Goal: Information Seeking & Learning: Learn about a topic

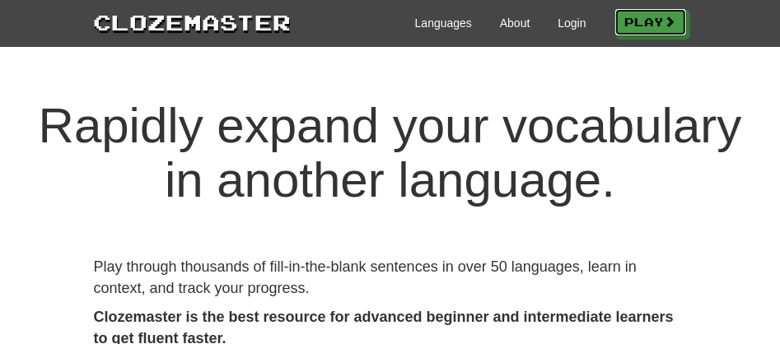
drag, startPoint x: 605, startPoint y: 30, endPoint x: 558, endPoint y: 11, distance: 50.9
click at [558, 11] on div "Languages About Login Play" at bounding box center [489, 22] width 395 height 30
click at [558, 30] on link "Login" at bounding box center [572, 23] width 28 height 16
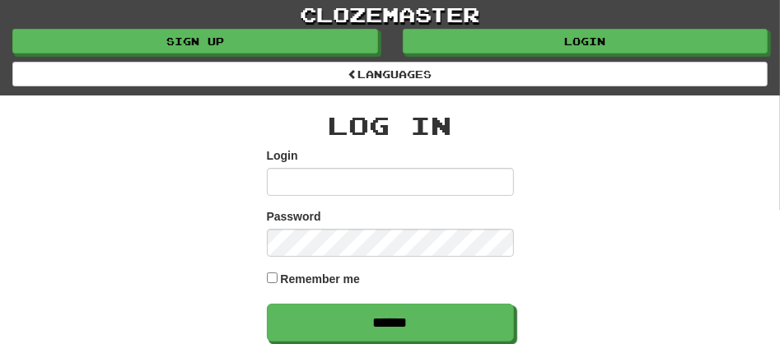
scroll to position [301, 0]
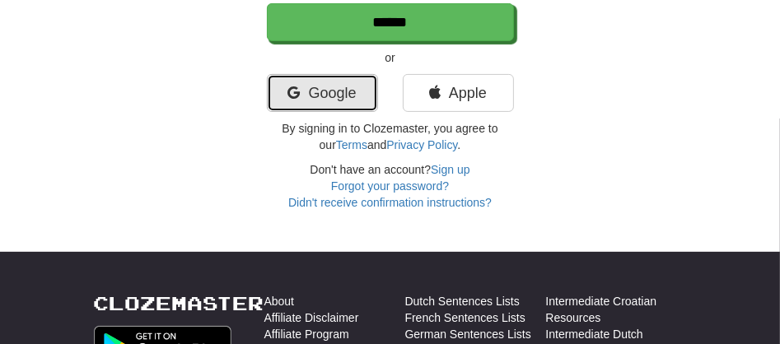
click at [329, 100] on link "Google" at bounding box center [322, 93] width 111 height 38
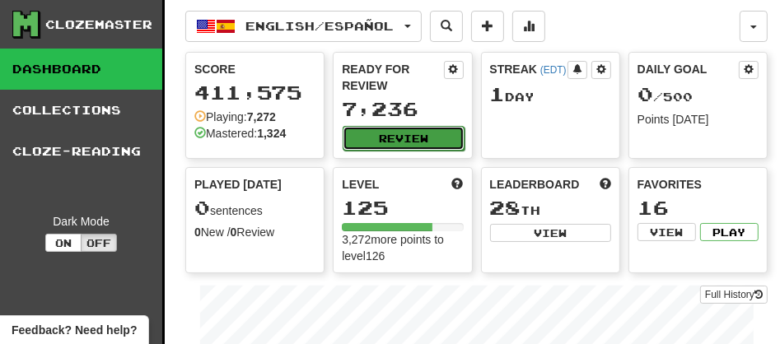
click at [378, 131] on button "Review" at bounding box center [403, 138] width 121 height 25
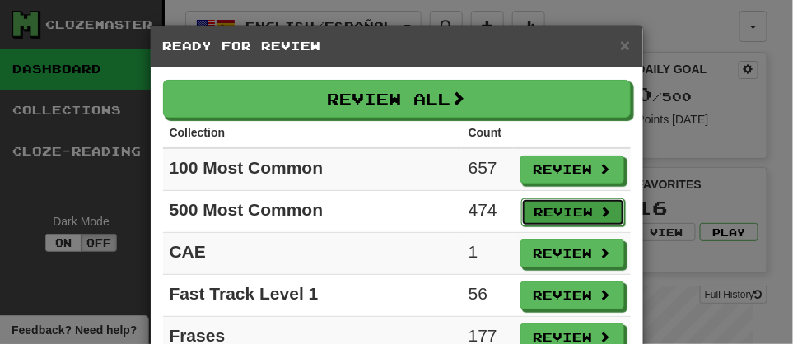
click at [539, 211] on button "Review" at bounding box center [573, 212] width 104 height 28
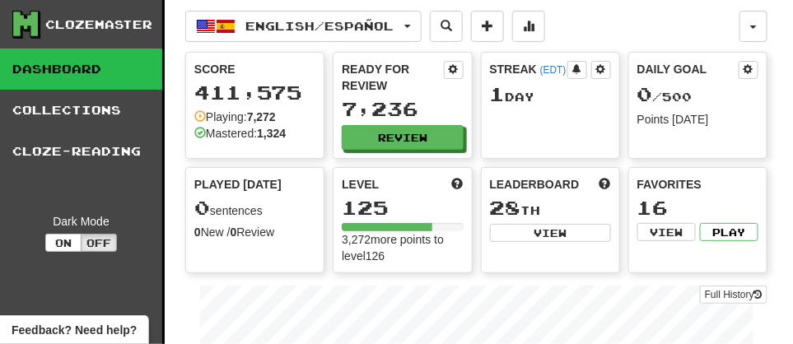
select select "**"
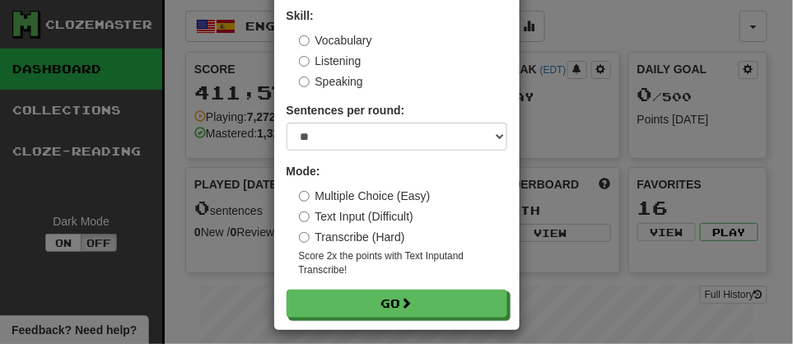
scroll to position [121, 0]
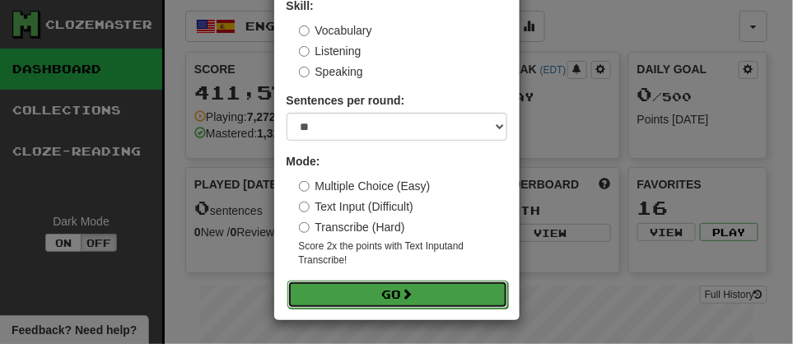
click at [373, 296] on button "Go" at bounding box center [397, 295] width 221 height 28
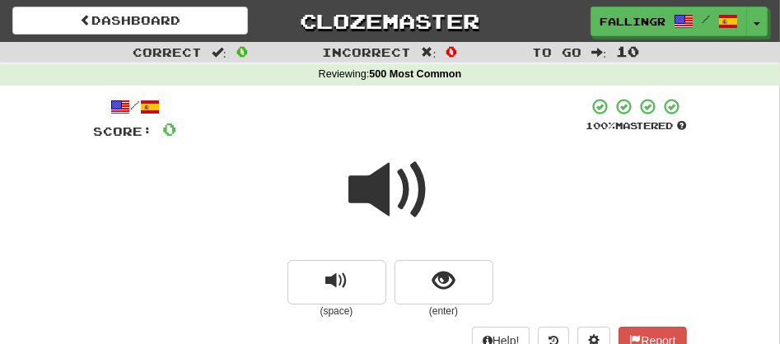
click at [376, 219] on span at bounding box center [390, 190] width 82 height 82
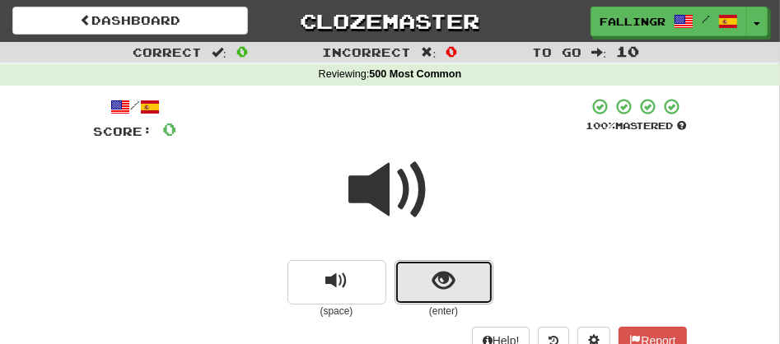
click at [419, 276] on button "show sentence" at bounding box center [443, 282] width 99 height 44
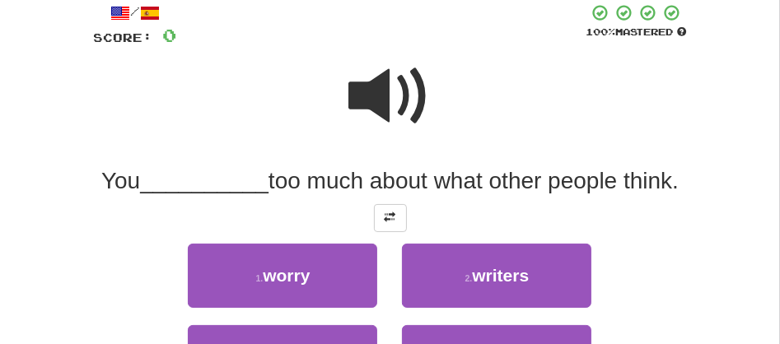
scroll to position [110, 0]
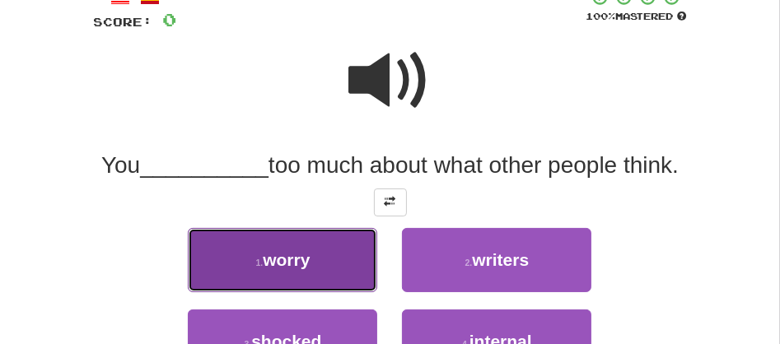
click at [304, 260] on span "worry" at bounding box center [286, 259] width 47 height 19
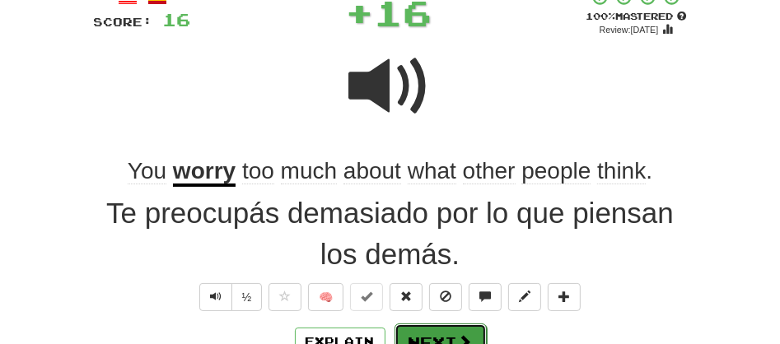
click at [432, 332] on button "Next" at bounding box center [440, 343] width 92 height 38
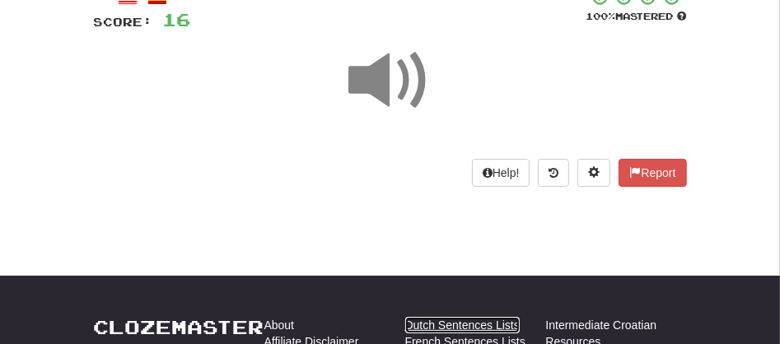
click at [432, 332] on link "Dutch Sentences Lists" at bounding box center [462, 325] width 114 height 16
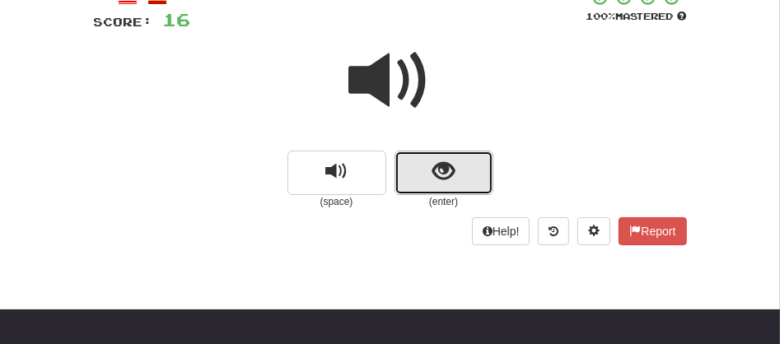
click at [401, 170] on button "show sentence" at bounding box center [443, 173] width 99 height 44
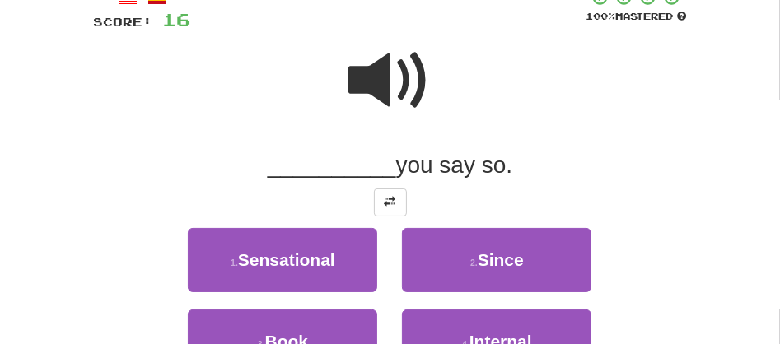
click at [391, 88] on span at bounding box center [390, 81] width 82 height 82
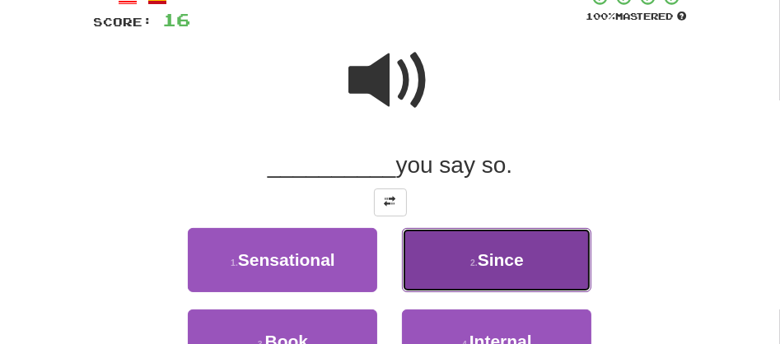
click at [479, 254] on span "Since" at bounding box center [501, 259] width 46 height 19
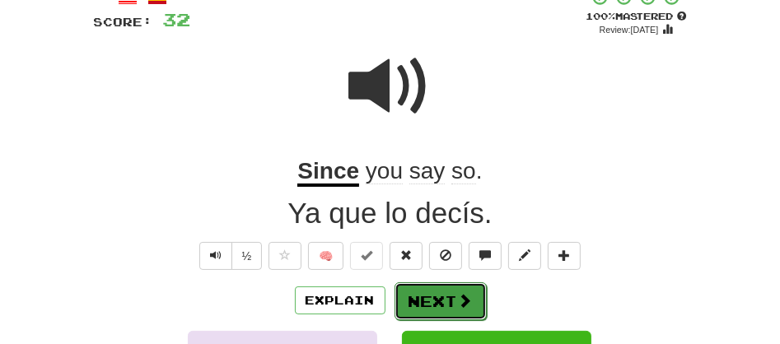
click at [432, 303] on button "Next" at bounding box center [440, 301] width 92 height 38
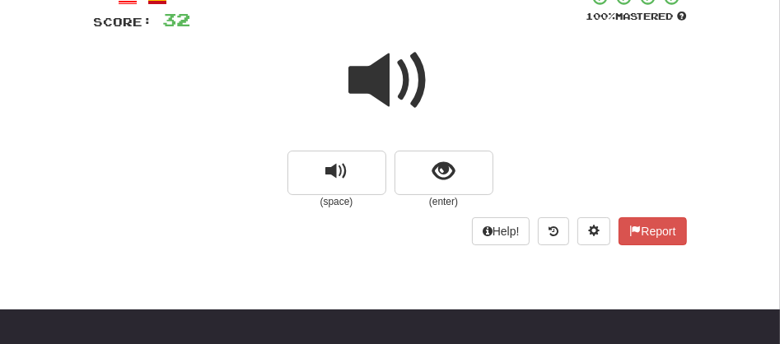
click at [360, 68] on span at bounding box center [390, 81] width 82 height 82
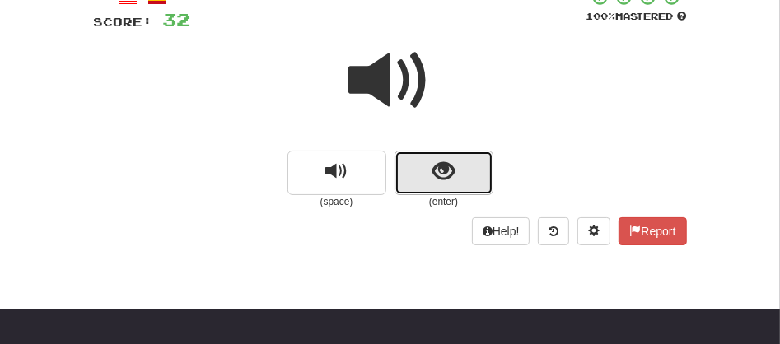
click at [413, 161] on button "show sentence" at bounding box center [443, 173] width 99 height 44
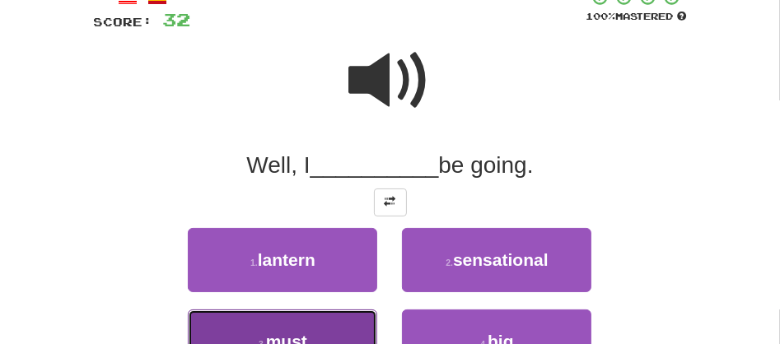
click at [315, 329] on button "3 . must" at bounding box center [282, 342] width 189 height 64
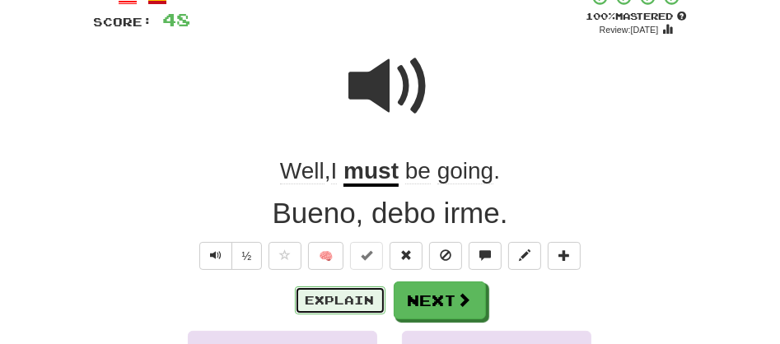
click at [338, 297] on button "Explain" at bounding box center [340, 301] width 91 height 28
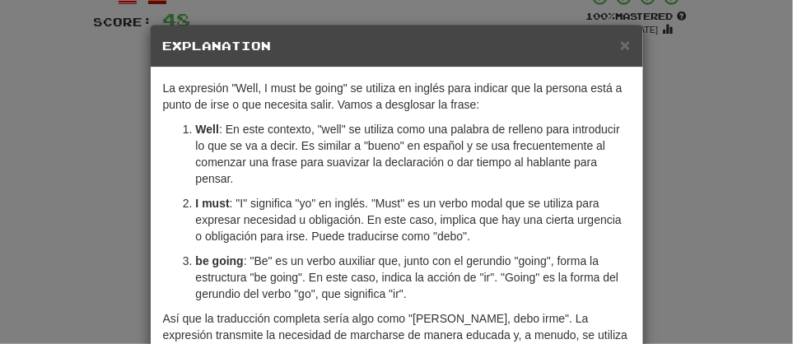
click at [612, 44] on h5 "Explanation" at bounding box center [397, 46] width 468 height 16
click at [622, 49] on div "× Explanation" at bounding box center [397, 47] width 493 height 42
click at [622, 49] on span "×" at bounding box center [625, 44] width 10 height 19
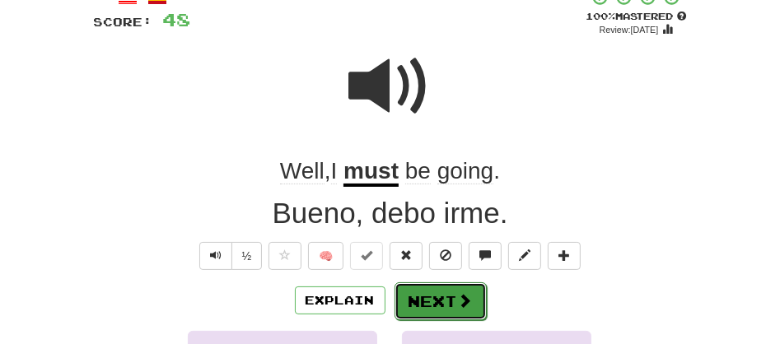
click at [404, 290] on button "Next" at bounding box center [440, 301] width 92 height 38
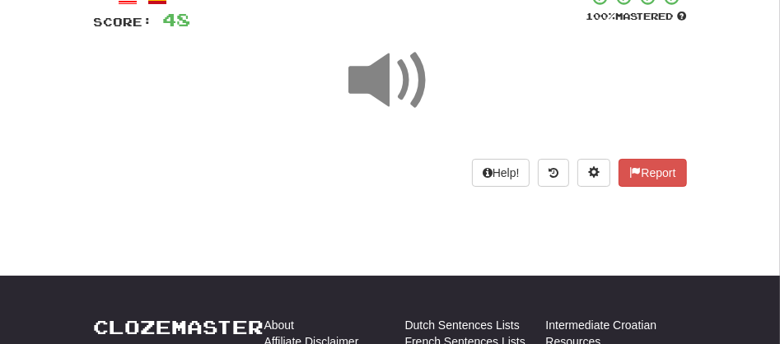
click at [388, 99] on span at bounding box center [390, 81] width 82 height 82
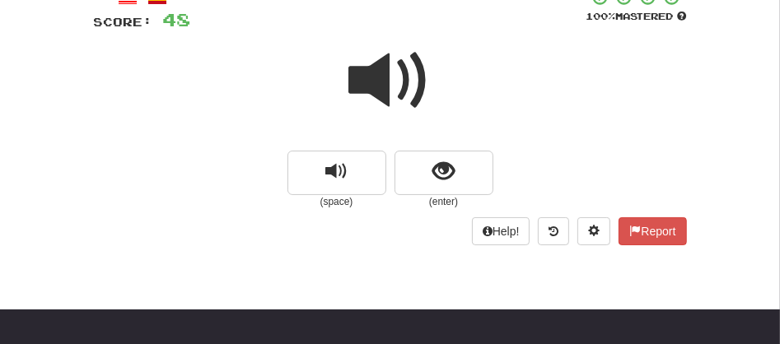
click at [388, 99] on span at bounding box center [390, 81] width 82 height 82
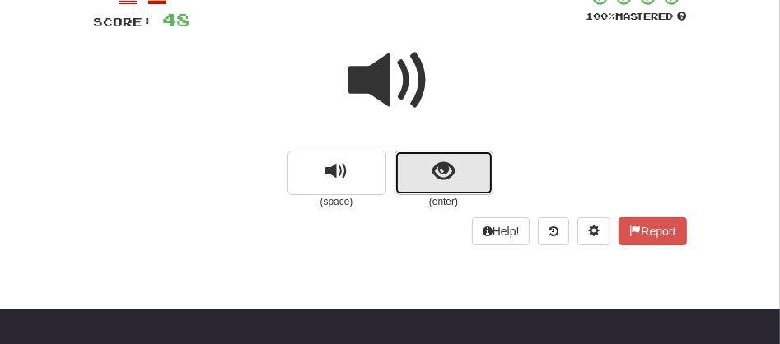
click at [400, 189] on button "show sentence" at bounding box center [443, 173] width 99 height 44
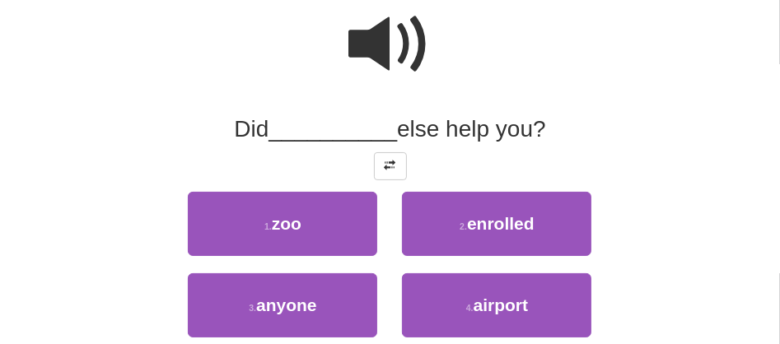
scroll to position [183, 0]
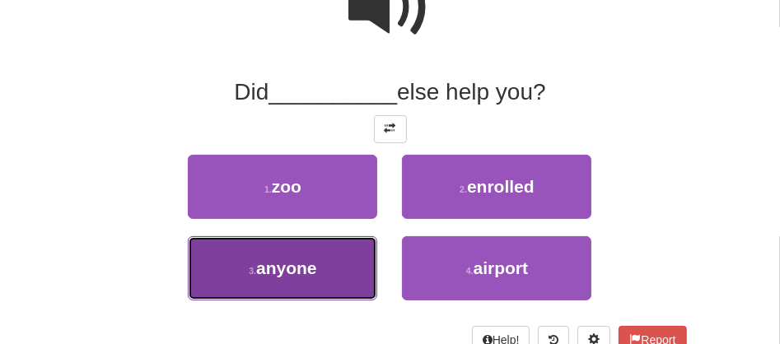
click at [307, 274] on span "anyone" at bounding box center [286, 268] width 61 height 19
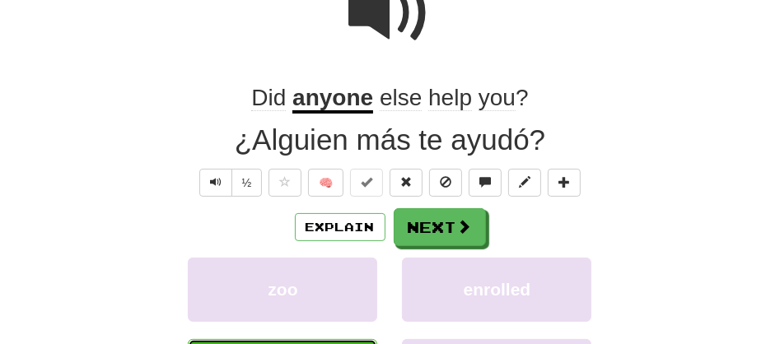
scroll to position [188, 0]
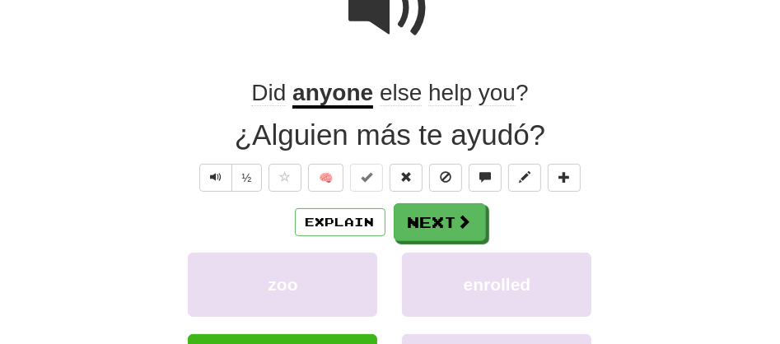
click at [390, 96] on span "else" at bounding box center [401, 93] width 42 height 26
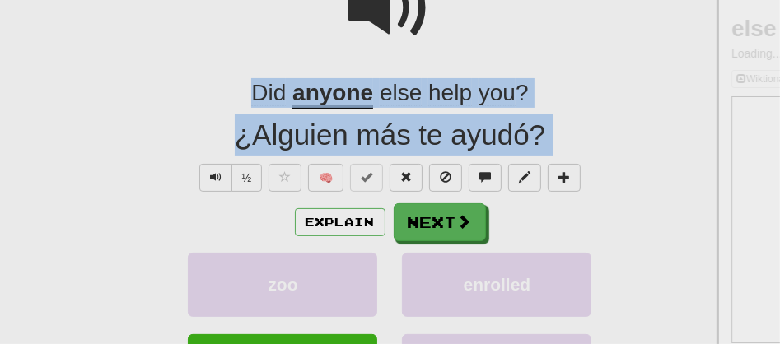
click at [390, 96] on div at bounding box center [390, 172] width 780 height 344
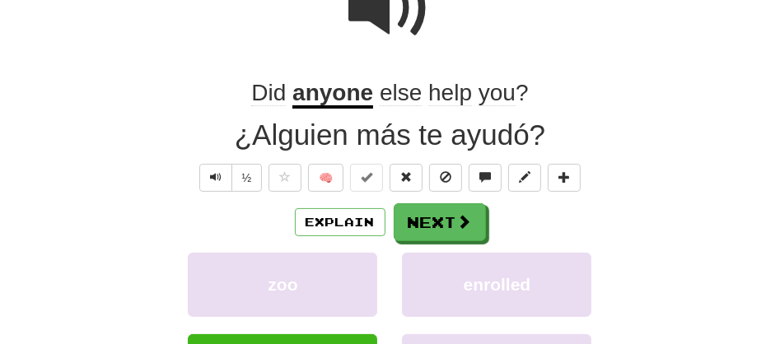
click at [390, 96] on span "else" at bounding box center [401, 93] width 42 height 26
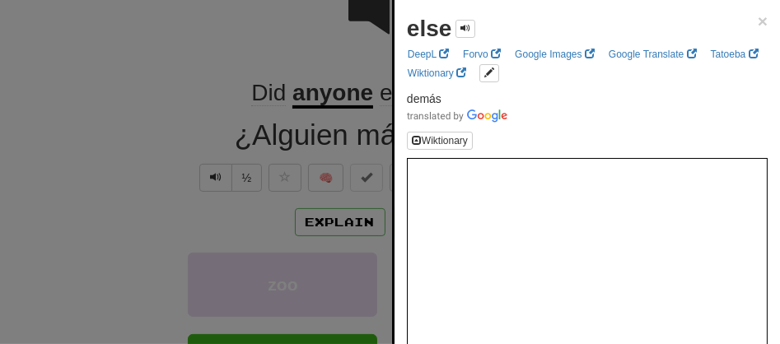
click at [390, 96] on div at bounding box center [390, 172] width 780 height 344
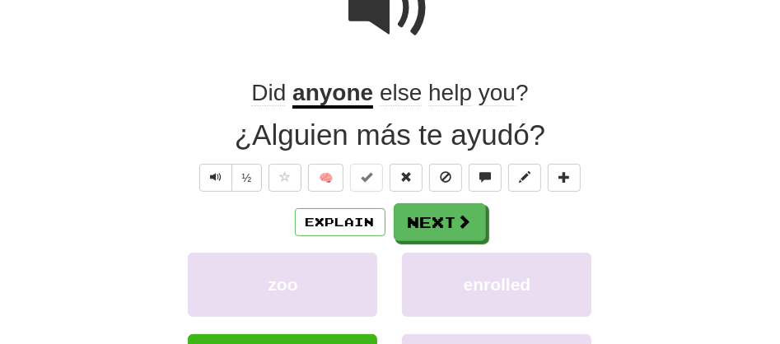
click at [390, 96] on span "else" at bounding box center [401, 93] width 42 height 26
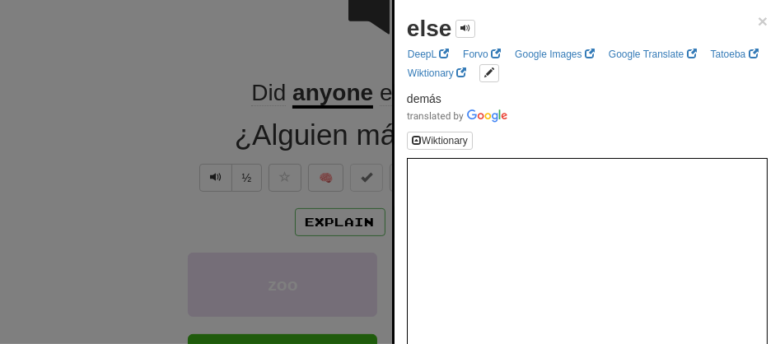
click at [360, 68] on div at bounding box center [390, 172] width 780 height 344
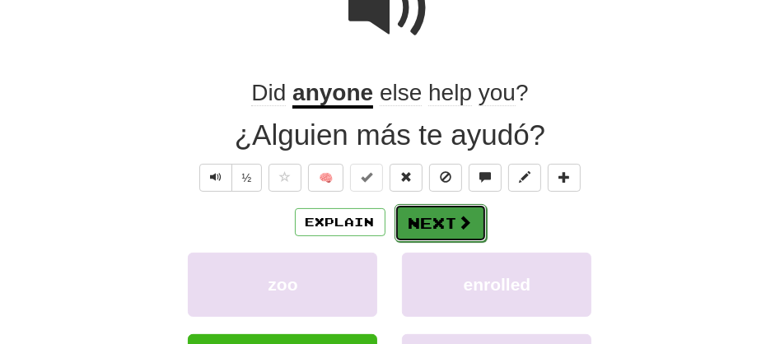
click at [414, 211] on button "Next" at bounding box center [440, 223] width 92 height 38
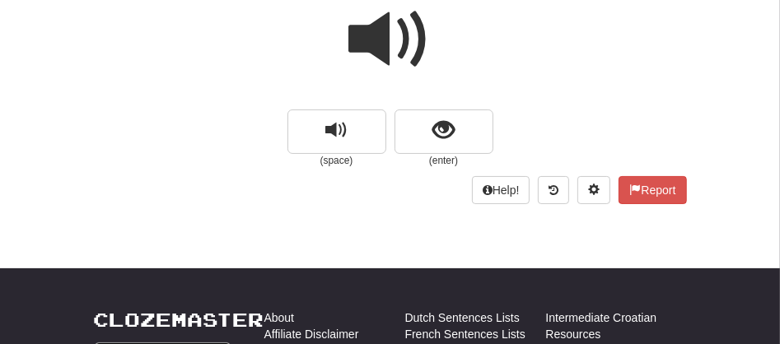
scroll to position [89, 0]
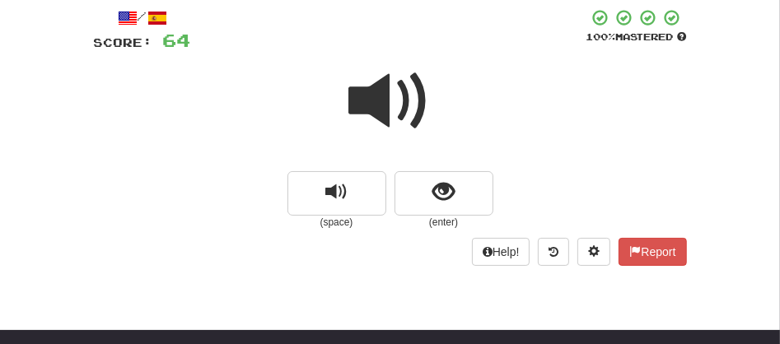
click at [385, 119] on span at bounding box center [390, 101] width 82 height 82
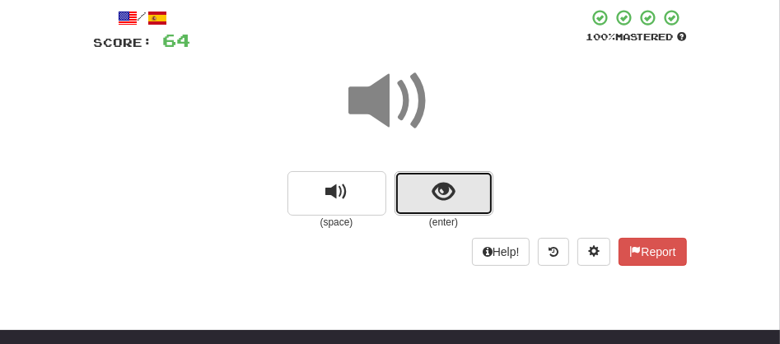
click at [412, 194] on button "show sentence" at bounding box center [443, 193] width 99 height 44
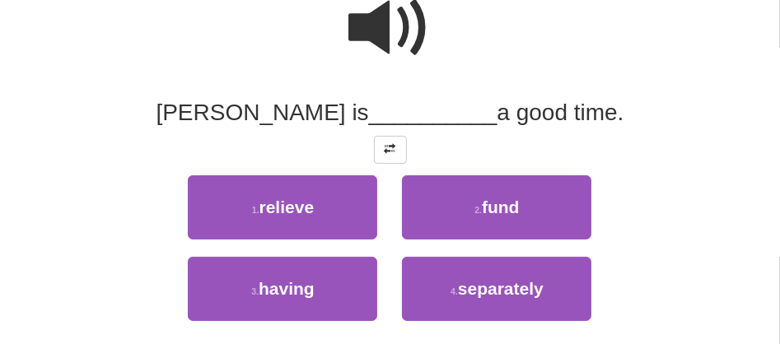
scroll to position [199, 0]
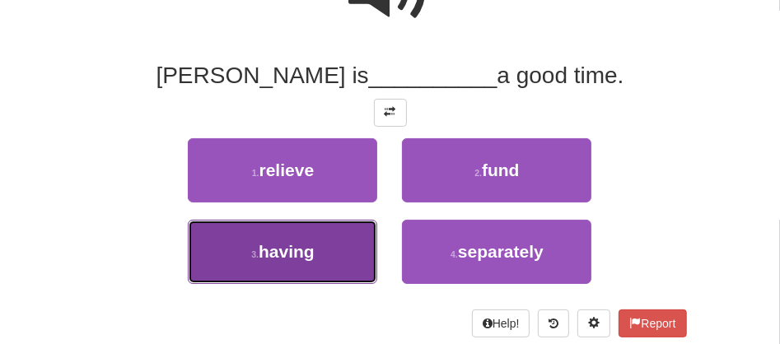
click at [316, 245] on button "3 . having" at bounding box center [282, 252] width 189 height 64
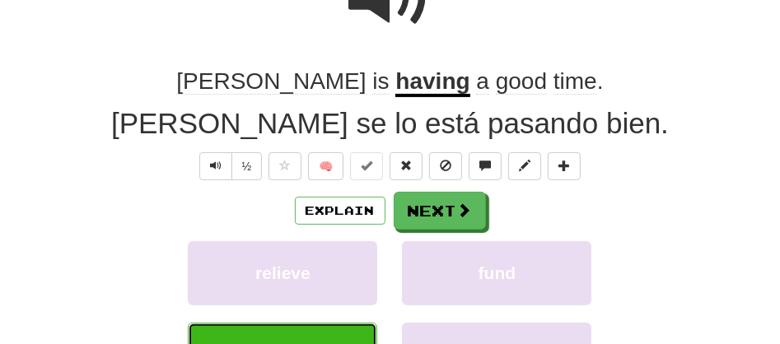
scroll to position [204, 0]
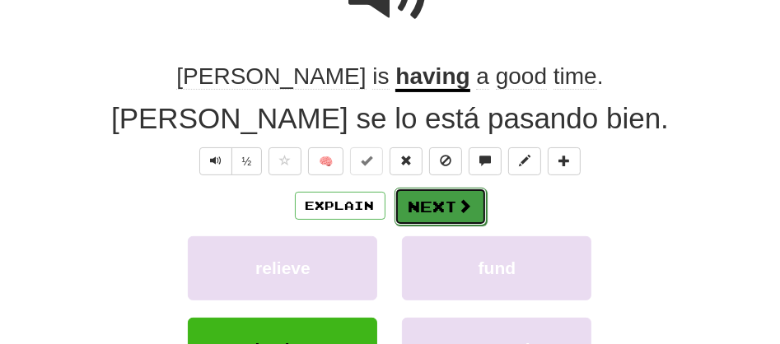
click at [407, 212] on button "Next" at bounding box center [440, 207] width 92 height 38
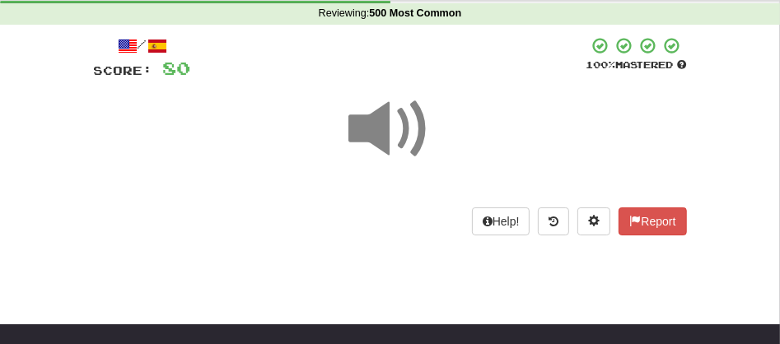
scroll to position [45, 0]
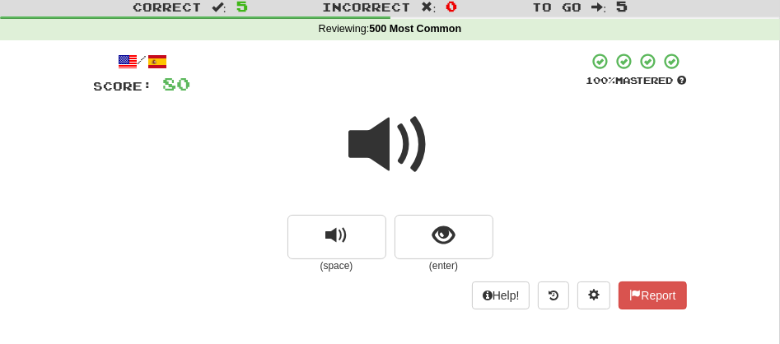
click at [386, 129] on span at bounding box center [390, 145] width 82 height 82
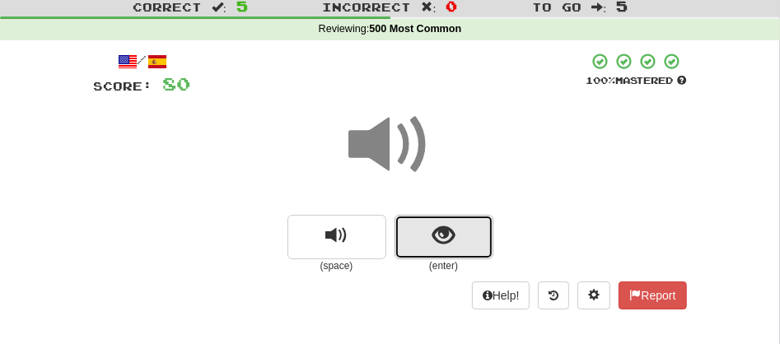
click at [421, 233] on button "show sentence" at bounding box center [443, 237] width 99 height 44
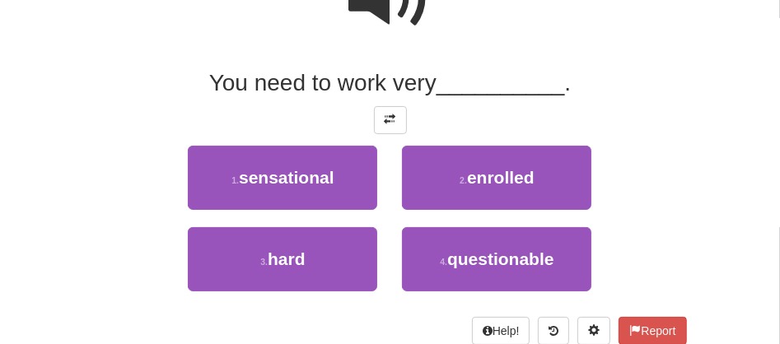
scroll to position [217, 0]
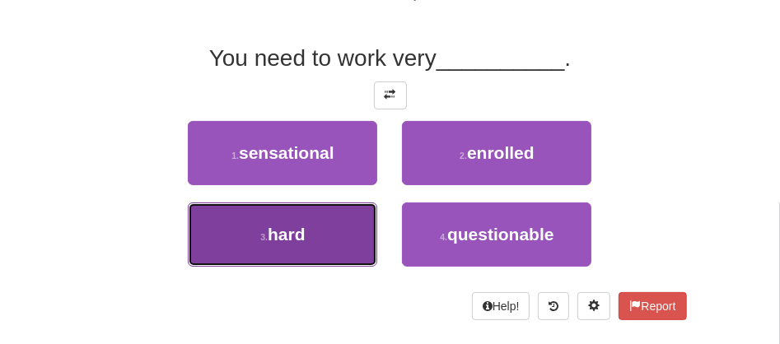
click at [264, 235] on small "3 ." at bounding box center [263, 237] width 7 height 10
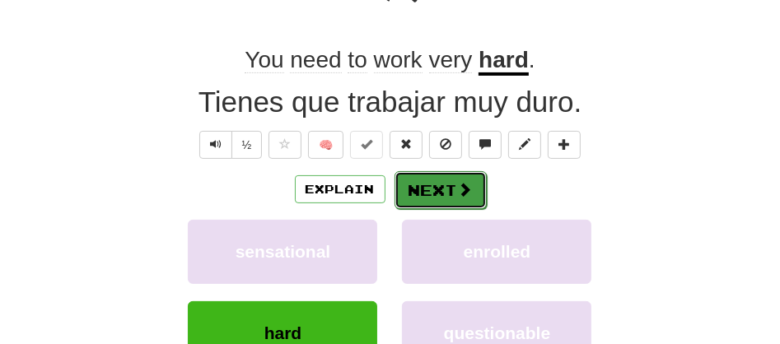
click at [417, 194] on button "Next" at bounding box center [440, 190] width 92 height 38
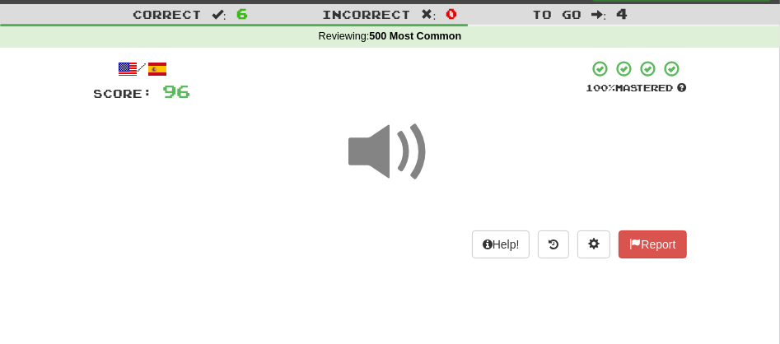
scroll to position [0, 0]
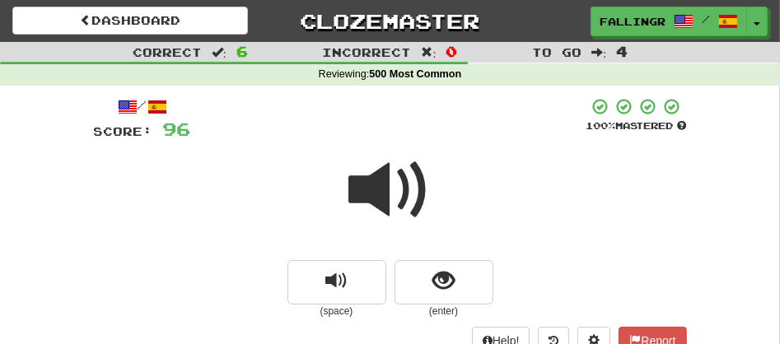
click at [366, 188] on span at bounding box center [390, 190] width 82 height 82
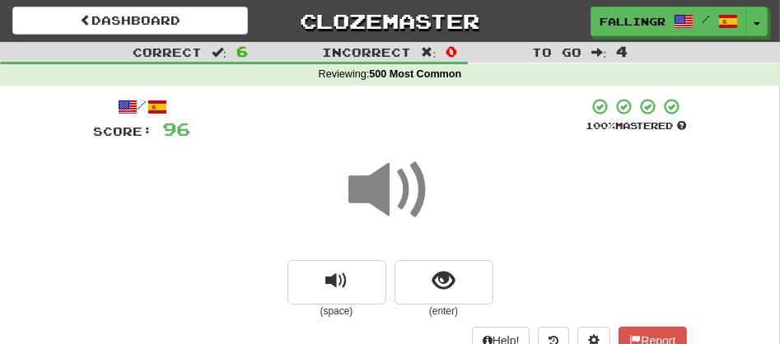
click at [366, 188] on span at bounding box center [390, 190] width 82 height 82
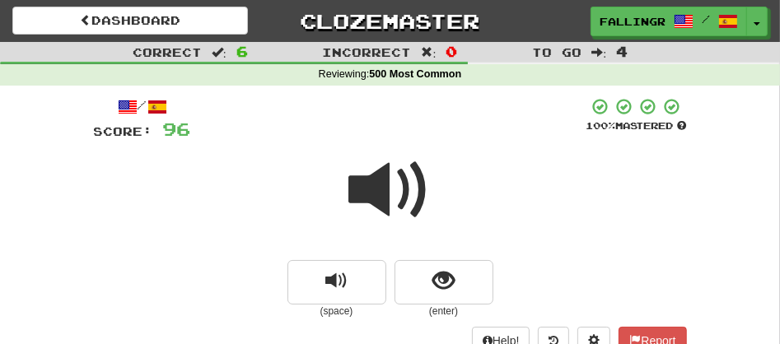
click at [366, 188] on span at bounding box center [390, 190] width 82 height 82
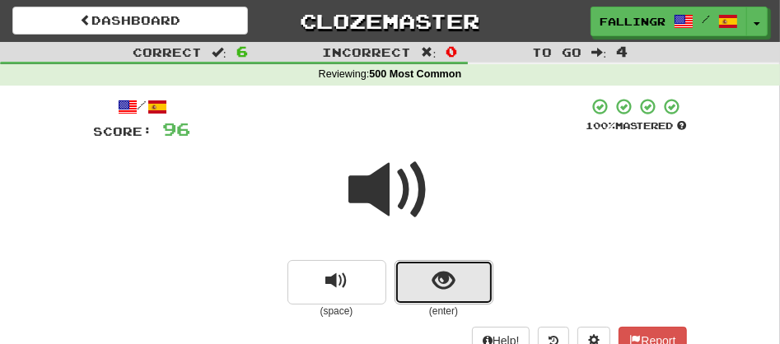
click at [447, 278] on span "show sentence" at bounding box center [443, 281] width 22 height 22
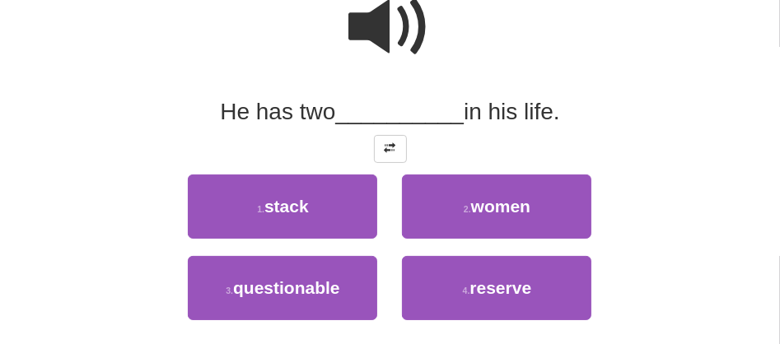
scroll to position [207, 0]
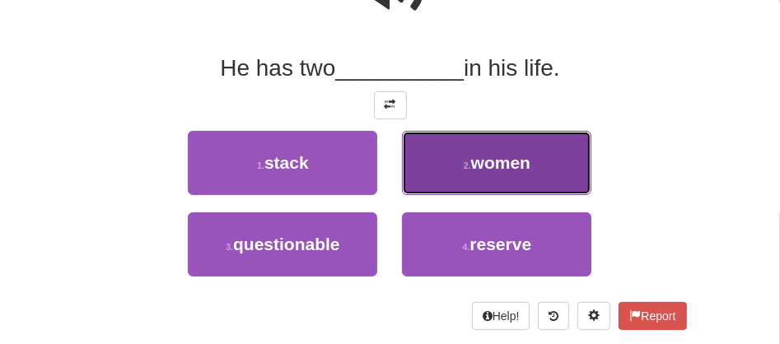
click at [451, 180] on button "2 . women" at bounding box center [496, 163] width 189 height 64
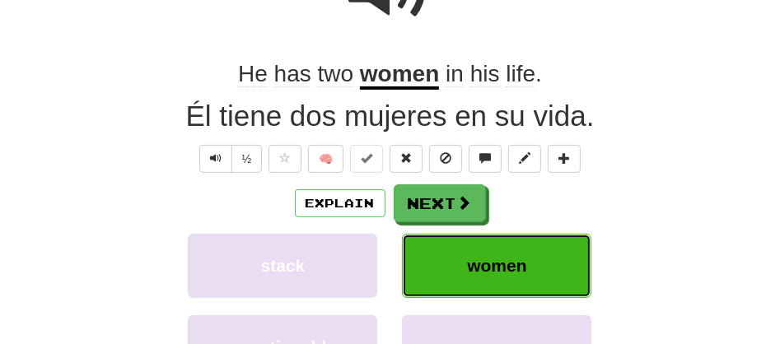
scroll to position [212, 0]
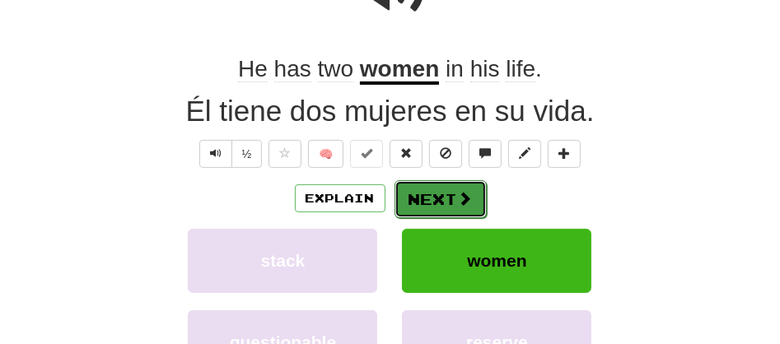
click at [430, 206] on button "Next" at bounding box center [440, 199] width 92 height 38
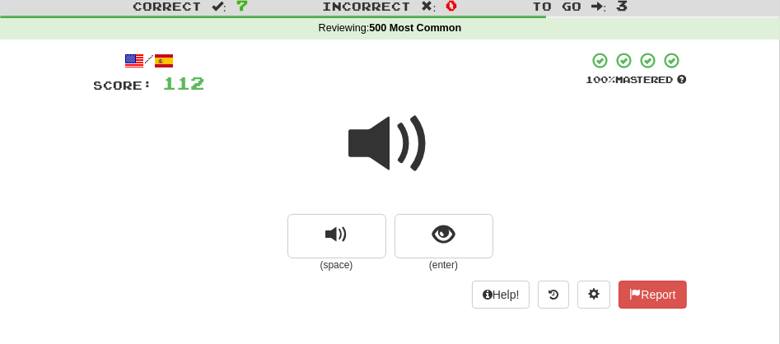
scroll to position [40, 0]
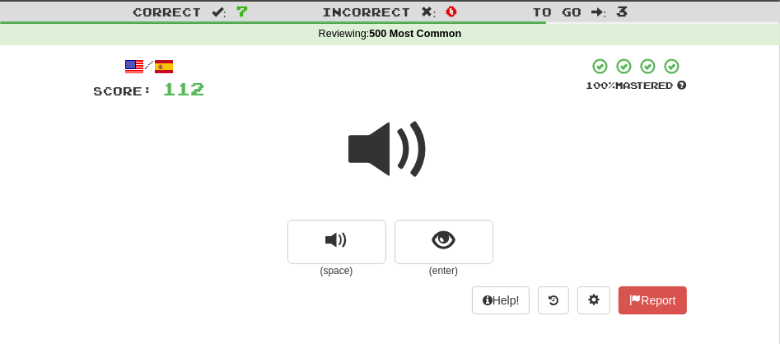
click at [372, 142] on span at bounding box center [390, 150] width 82 height 82
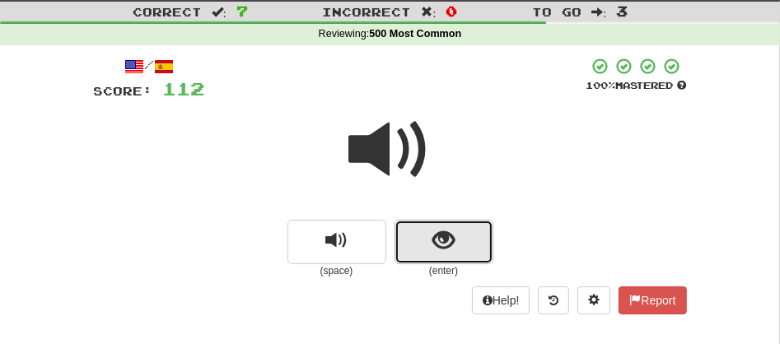
click at [424, 263] on button "show sentence" at bounding box center [443, 242] width 99 height 44
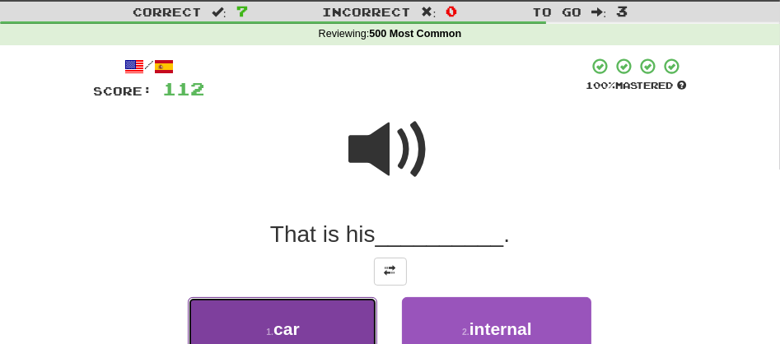
click at [298, 312] on button "1 . car" at bounding box center [282, 329] width 189 height 64
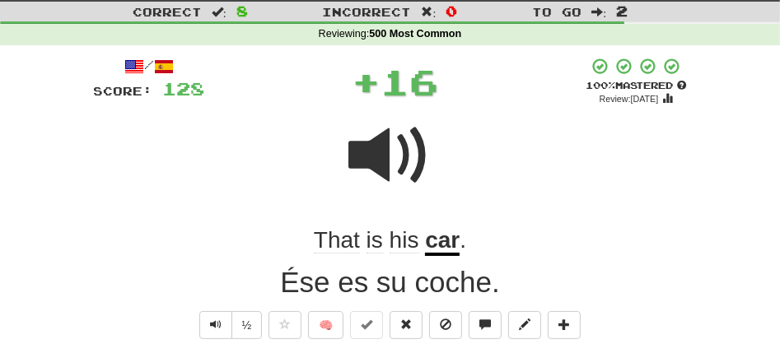
scroll to position [342, 0]
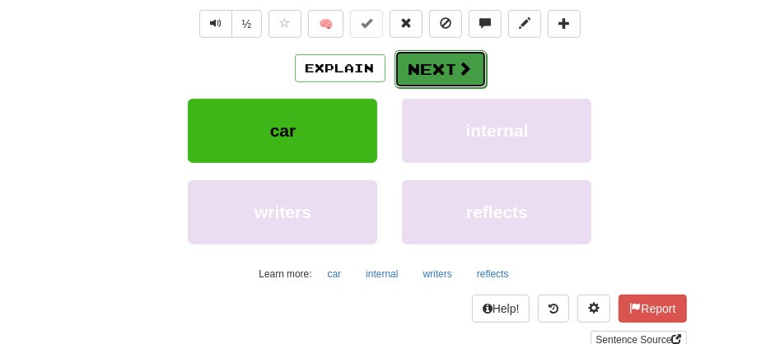
click at [429, 55] on button "Next" at bounding box center [440, 69] width 92 height 38
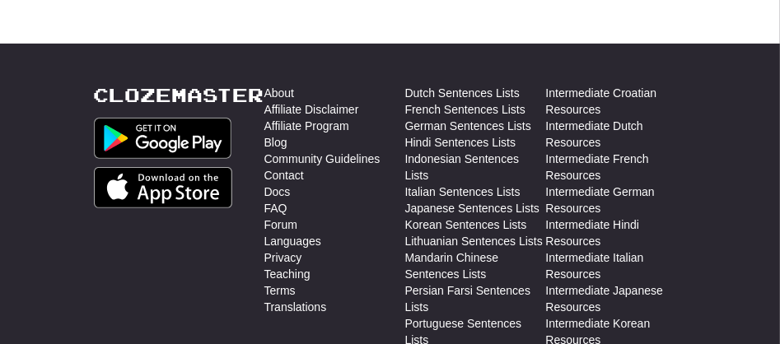
scroll to position [0, 0]
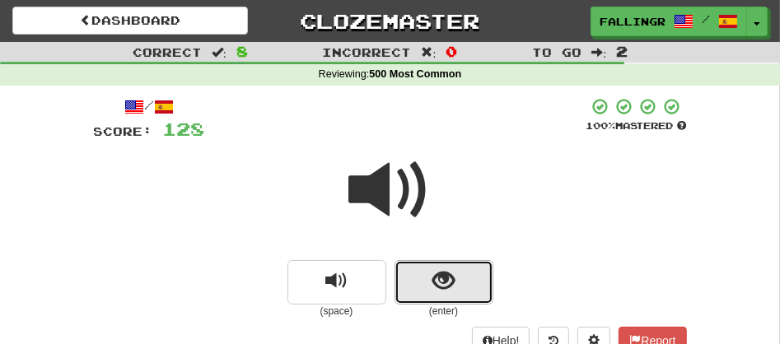
click at [413, 280] on button "show sentence" at bounding box center [443, 282] width 99 height 44
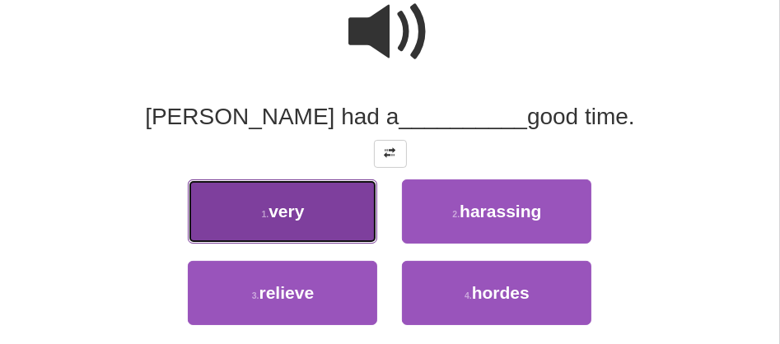
click at [277, 209] on span "very" at bounding box center [285, 211] width 35 height 19
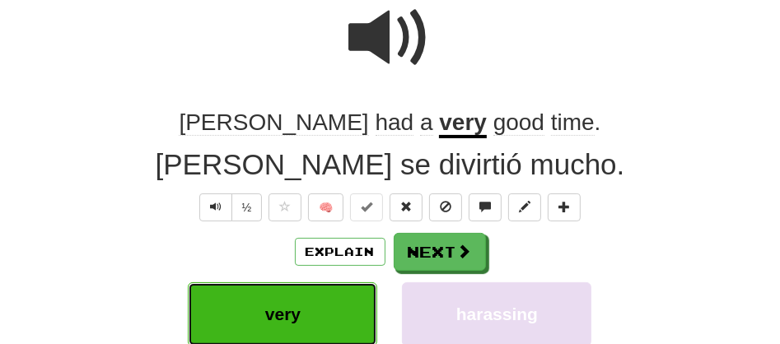
scroll to position [163, 0]
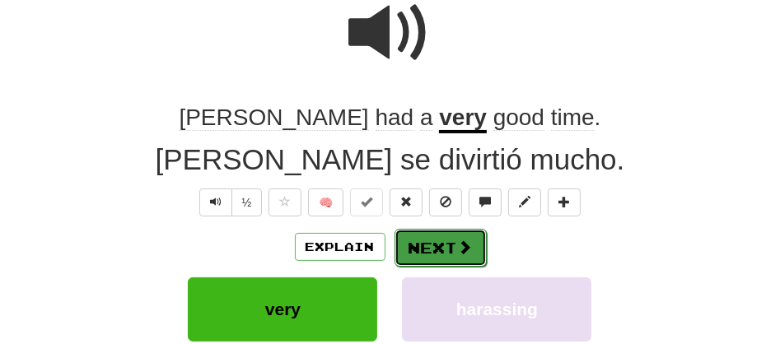
click at [425, 264] on button "Next" at bounding box center [440, 248] width 92 height 38
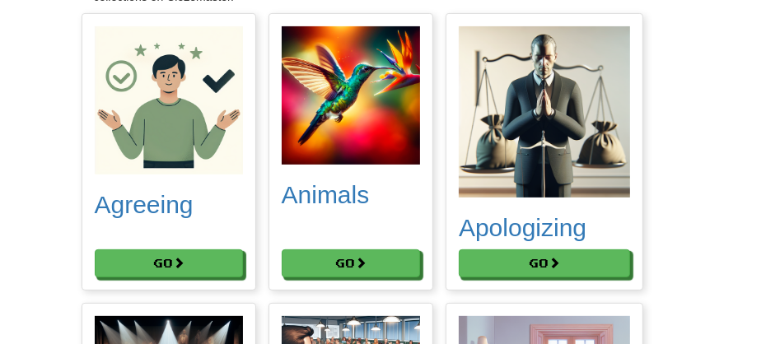
scroll to position [602, 0]
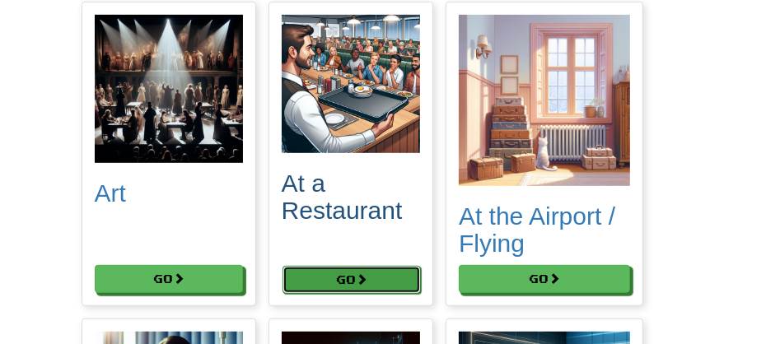
click at [317, 276] on button "Go" at bounding box center [351, 280] width 138 height 28
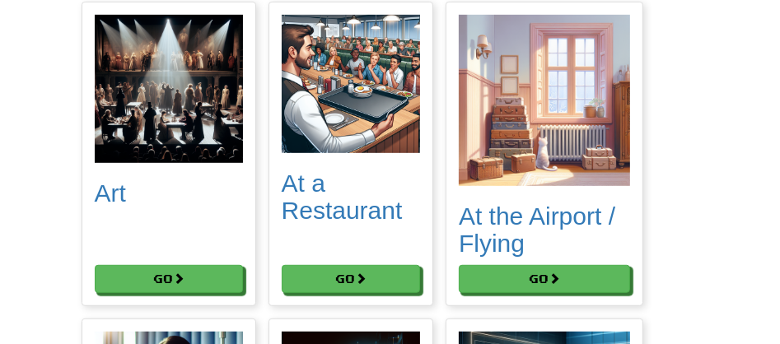
scroll to position [903, 0]
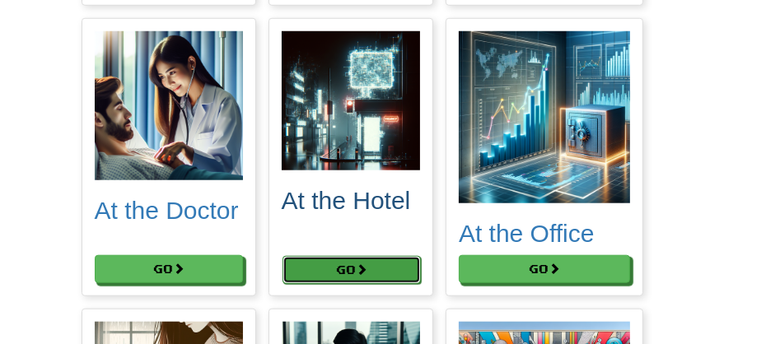
click at [336, 267] on button "Go" at bounding box center [351, 270] width 138 height 28
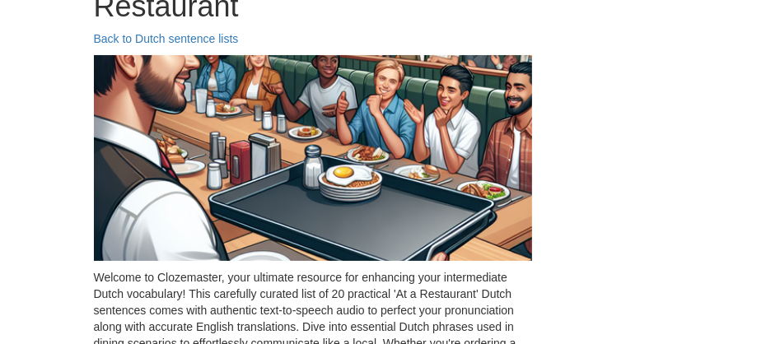
scroll to position [89, 0]
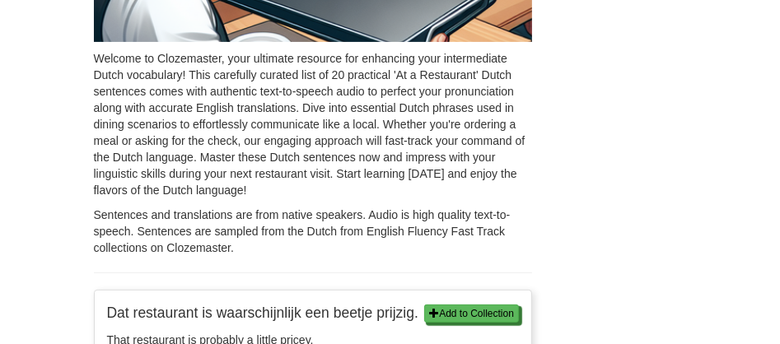
scroll to position [394, 0]
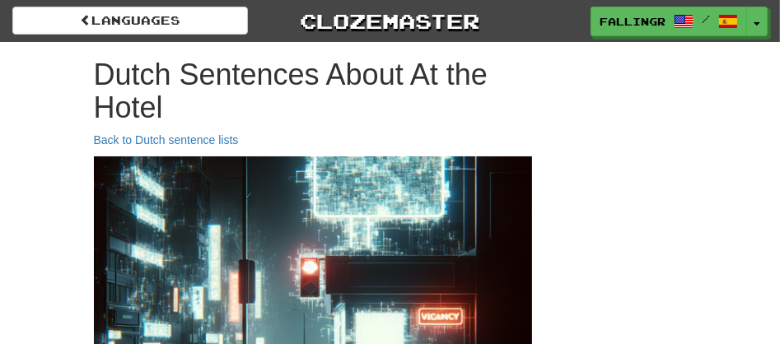
scroll to position [301, 0]
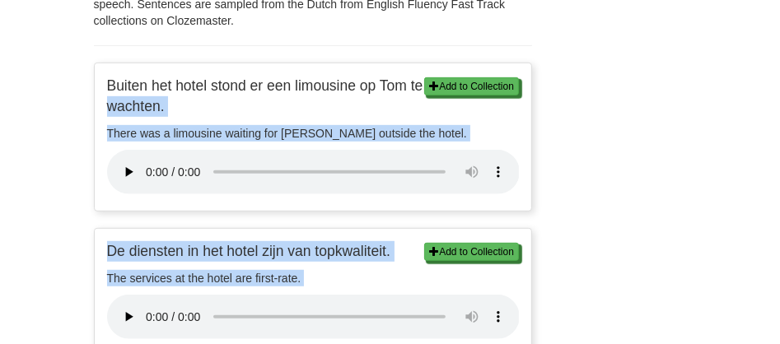
drag, startPoint x: 741, startPoint y: 310, endPoint x: 747, endPoint y: 377, distance: 67.0
